Goal: Transaction & Acquisition: Purchase product/service

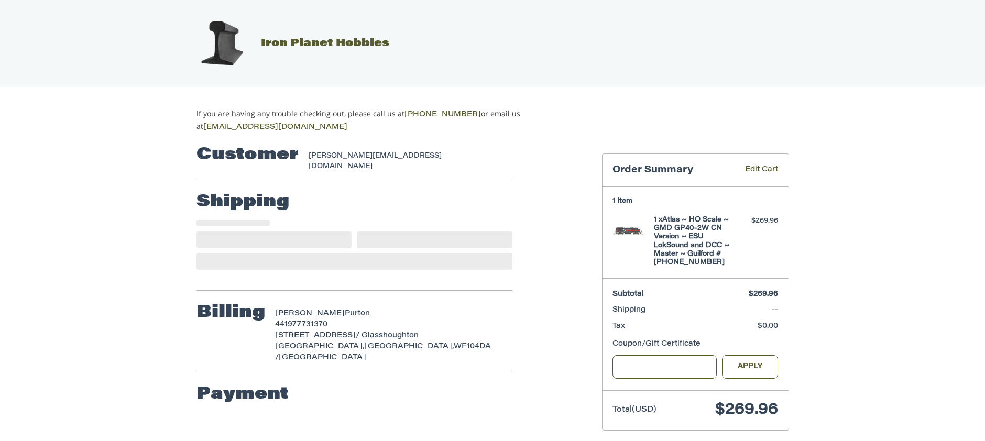
select select "**"
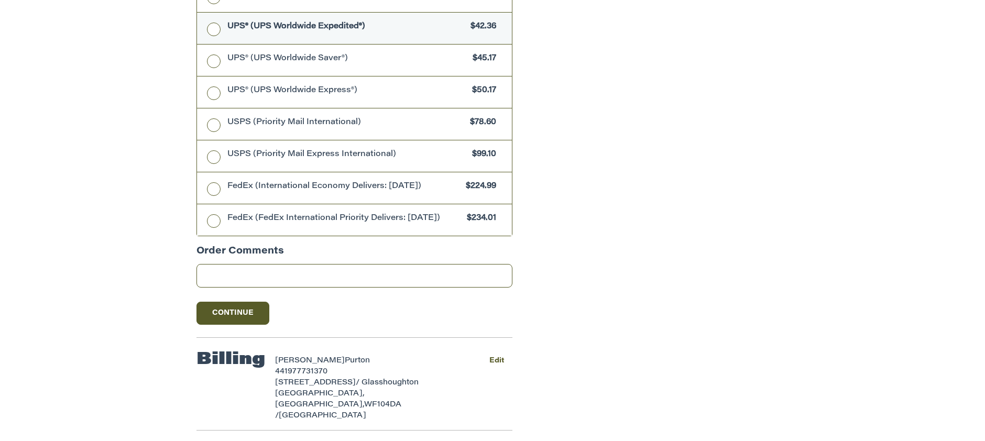
scroll to position [726, 0]
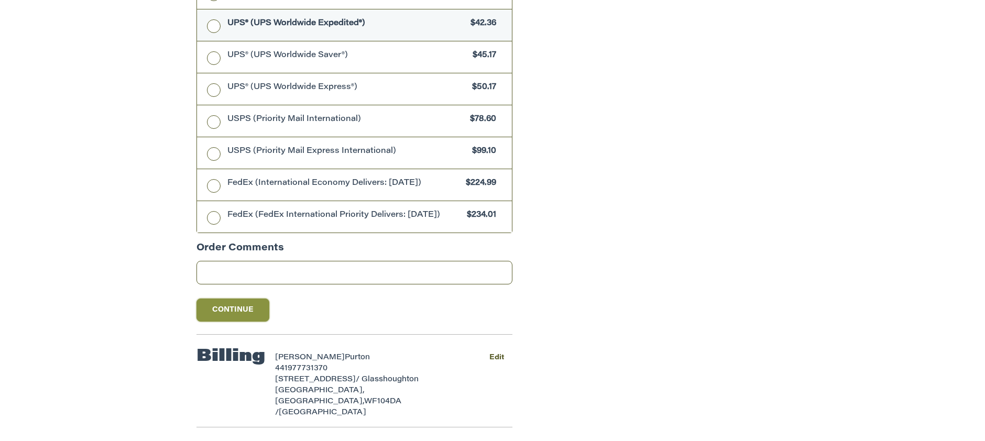
click at [230, 303] on button "Continue" at bounding box center [233, 310] width 73 height 23
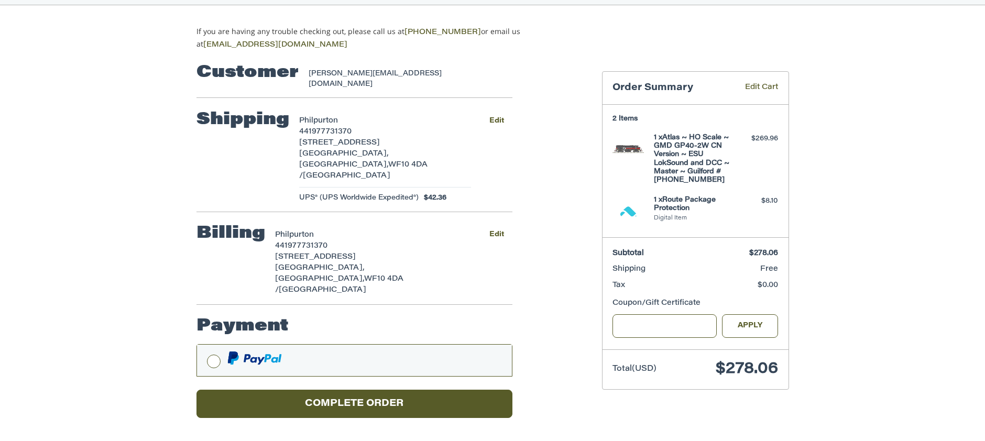
scroll to position [52, 0]
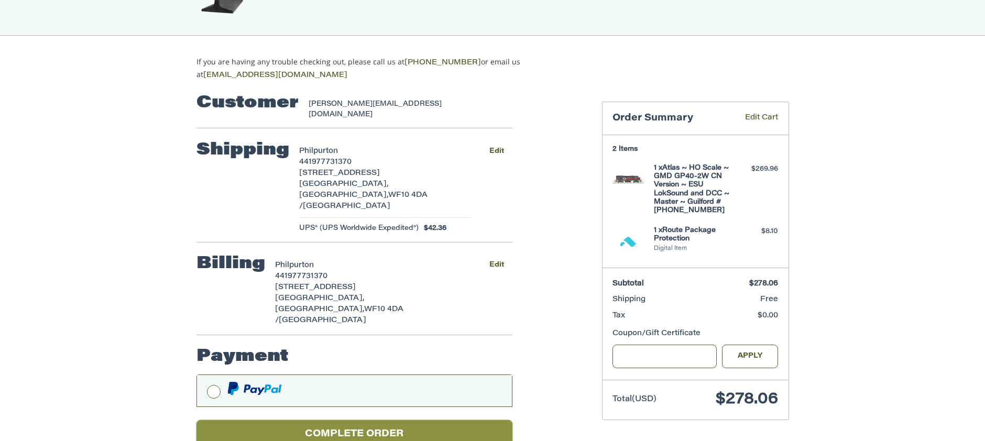
click at [369, 420] on button "Complete order" at bounding box center [355, 434] width 316 height 29
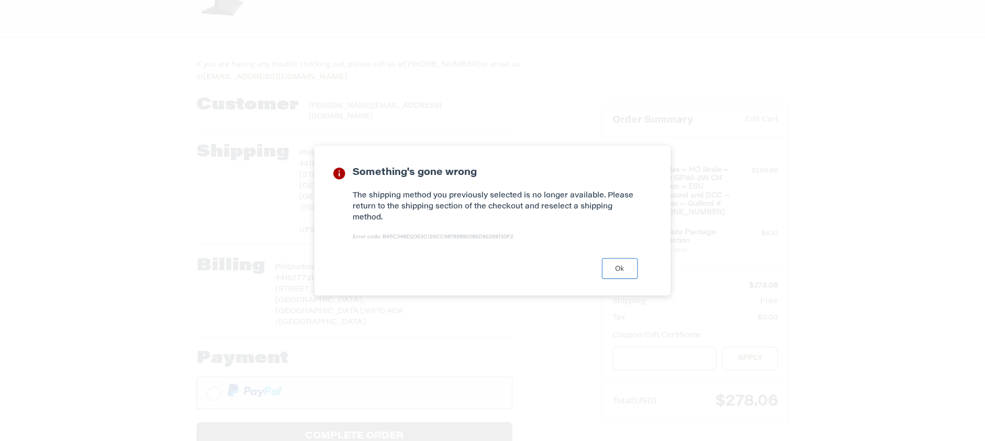
click at [620, 267] on button "Ok" at bounding box center [620, 268] width 36 height 20
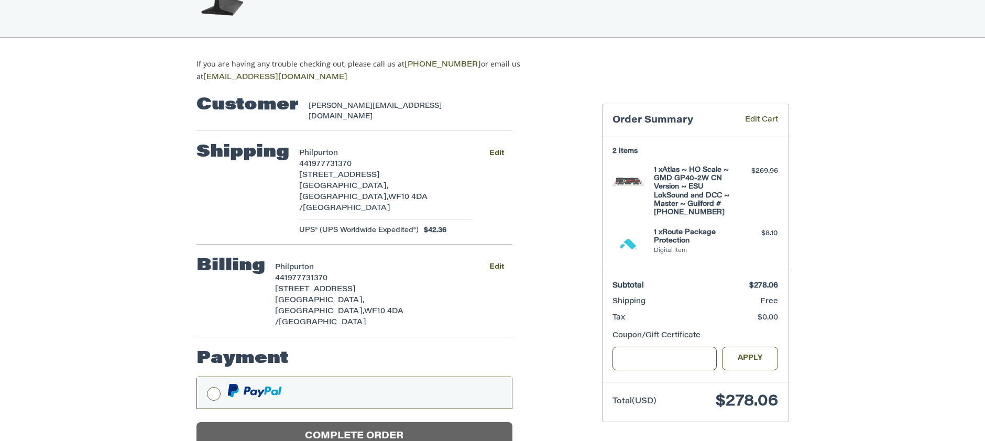
scroll to position [52, 0]
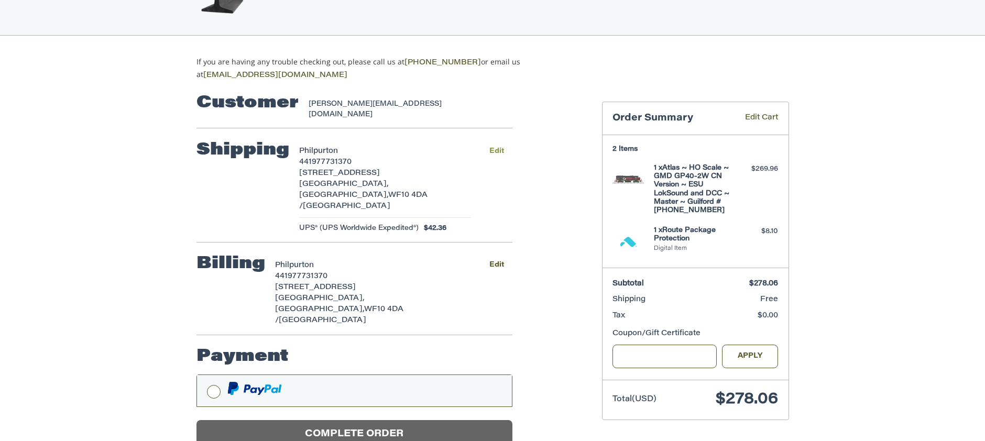
click at [495, 144] on button "Edit" at bounding box center [497, 151] width 31 height 15
select select "**"
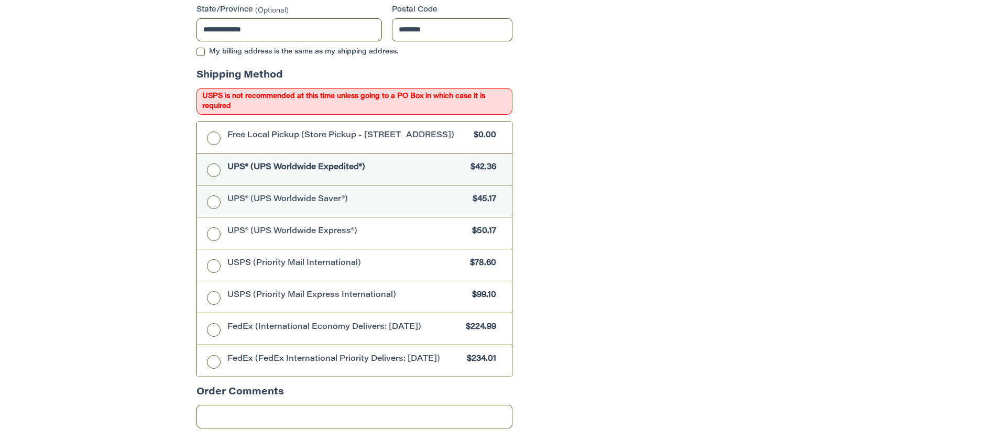
scroll to position [562, 0]
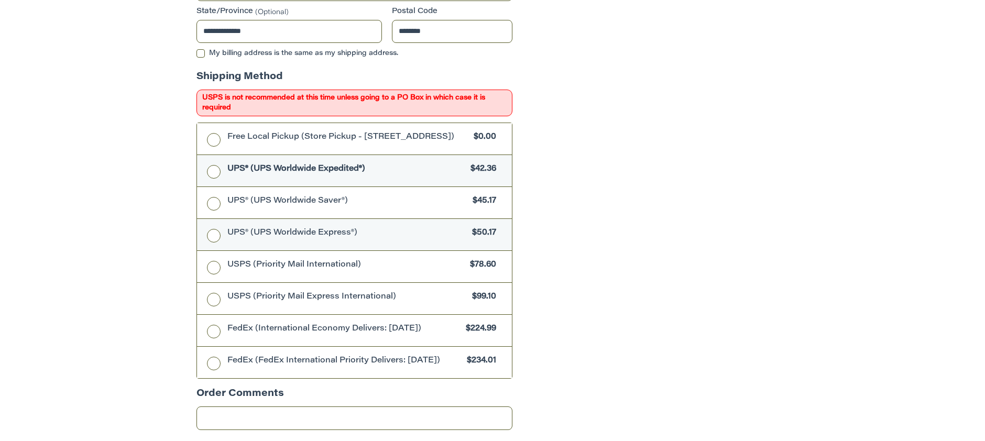
click at [213, 232] on label "UPS® (UPS Worldwide Express®) $50.17" at bounding box center [354, 234] width 315 height 31
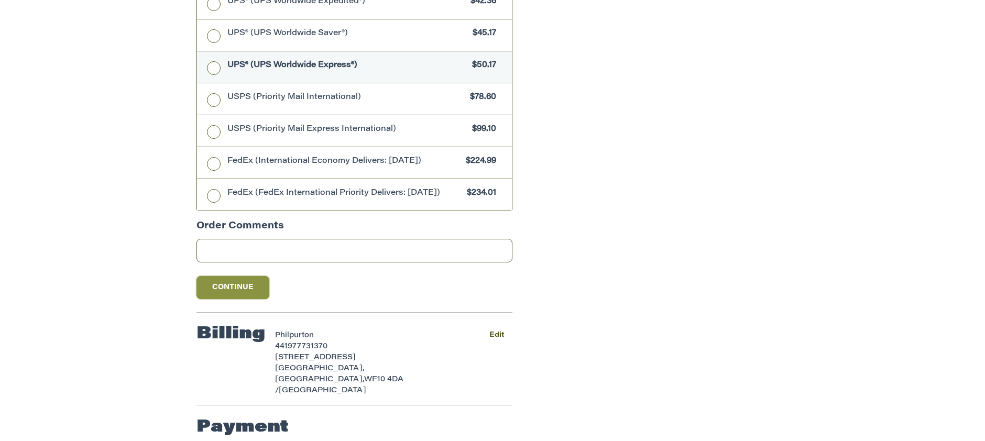
click at [238, 287] on button "Continue" at bounding box center [233, 287] width 73 height 23
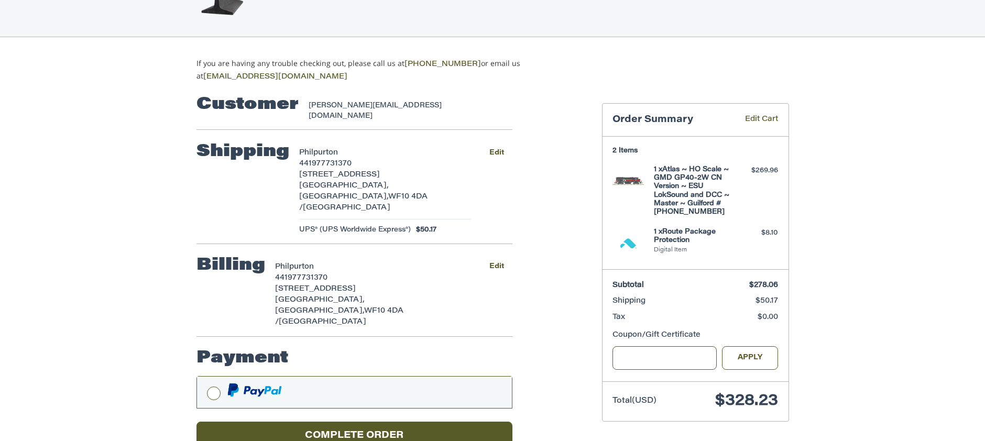
scroll to position [52, 0]
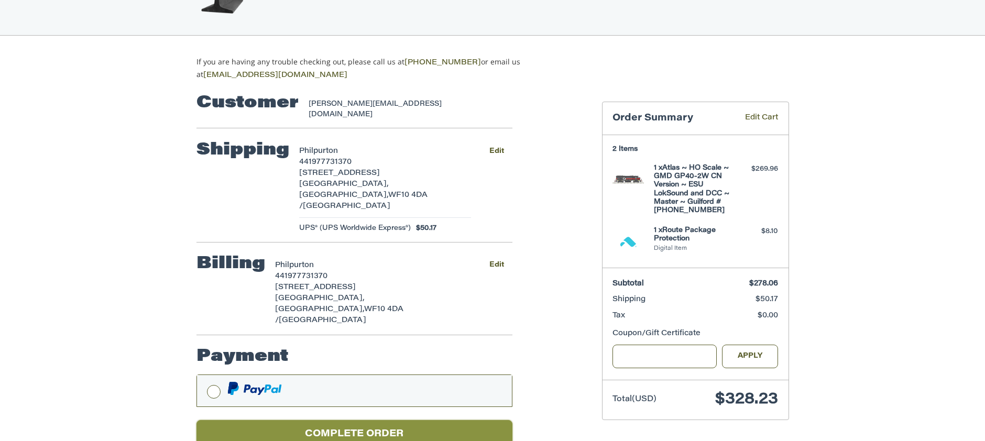
click at [346, 420] on button "Complete order" at bounding box center [355, 434] width 316 height 29
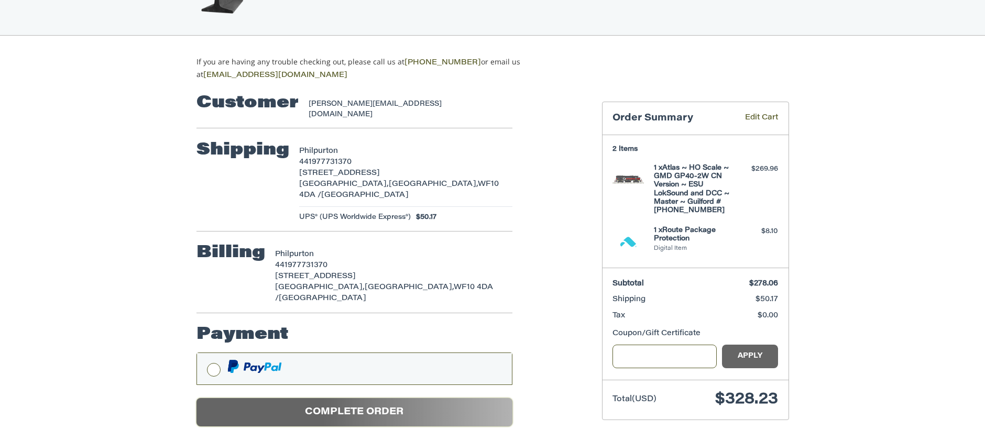
scroll to position [50, 0]
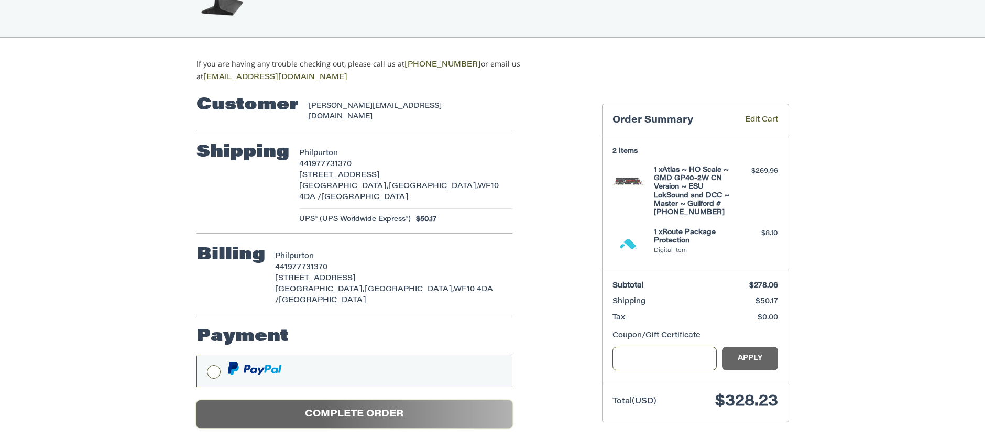
click at [215, 355] on label at bounding box center [354, 370] width 315 height 31
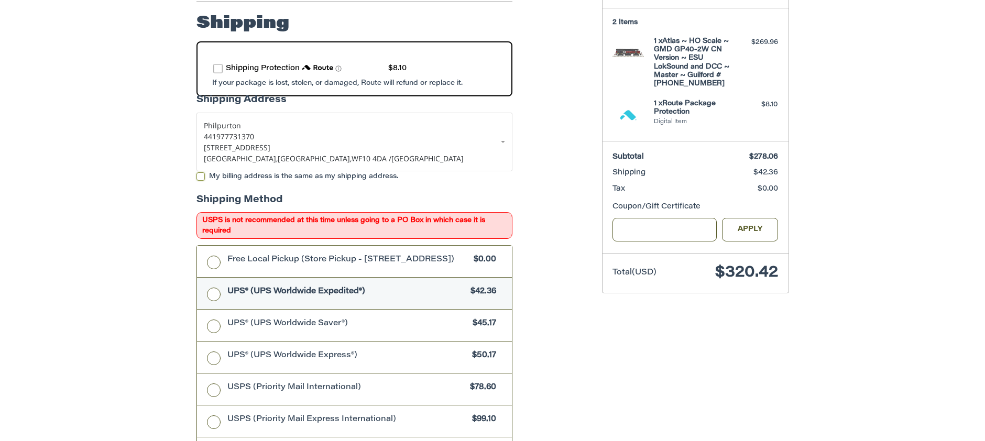
scroll to position [180, 0]
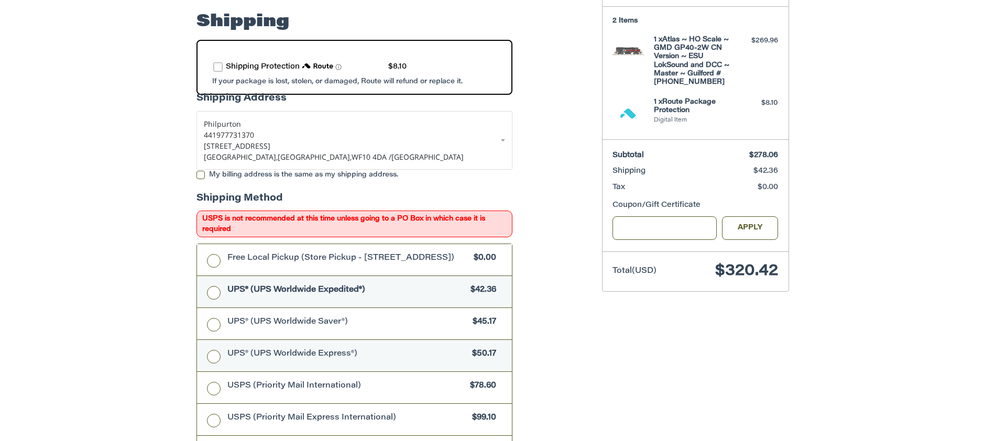
click at [211, 355] on label "UPS® (UPS Worldwide Express®) $50.17" at bounding box center [354, 355] width 315 height 31
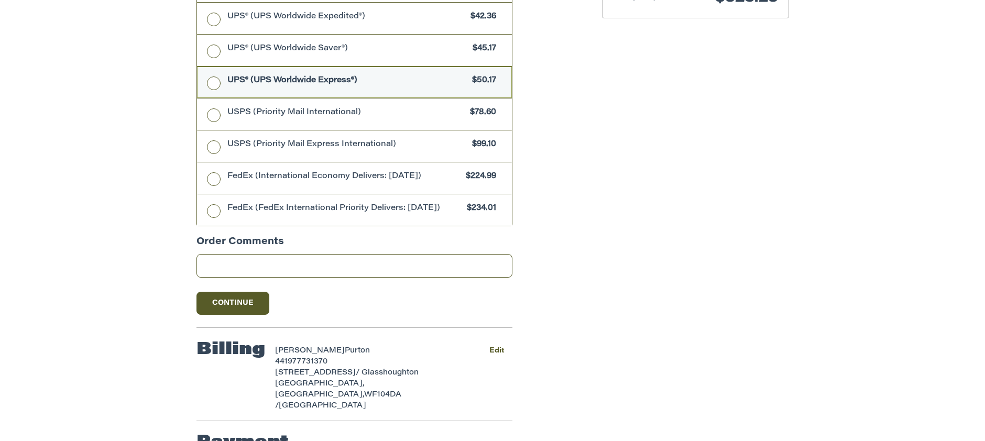
scroll to position [470, 0]
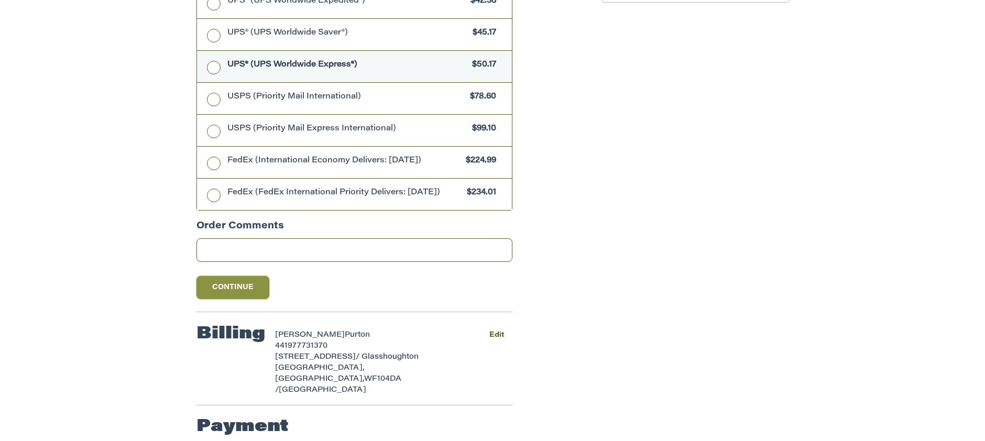
click at [225, 288] on button "Continue" at bounding box center [233, 287] width 73 height 23
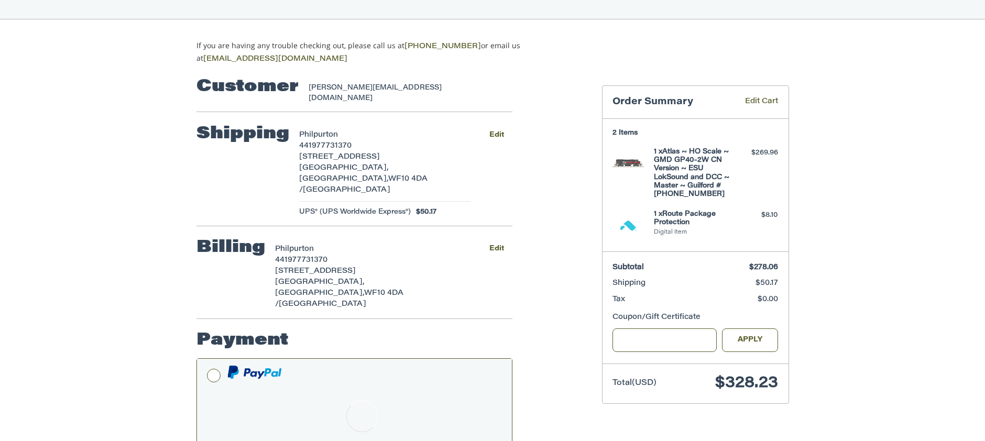
scroll to position [52, 0]
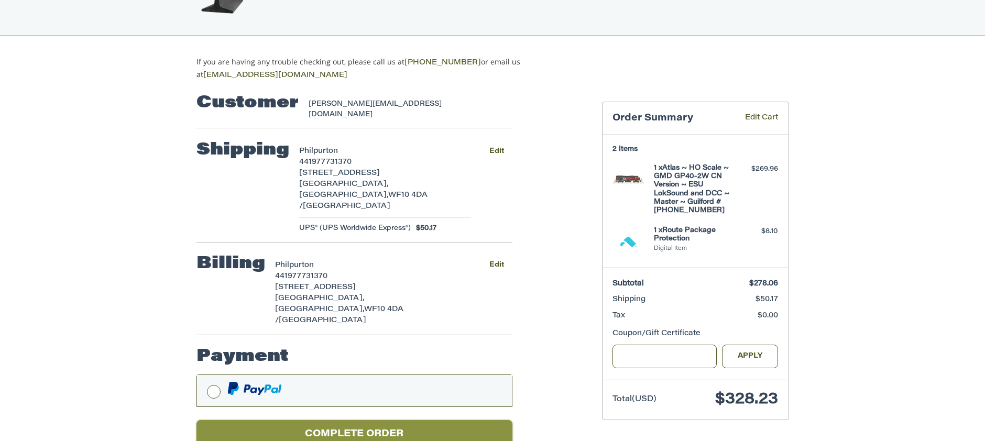
click at [362, 420] on button "Complete order" at bounding box center [355, 434] width 316 height 29
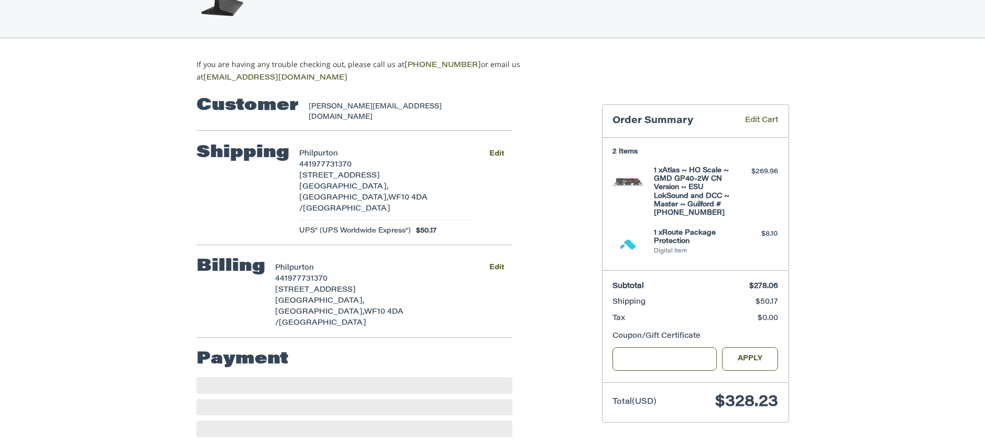
scroll to position [50, 0]
